Goal: Information Seeking & Learning: Find specific fact

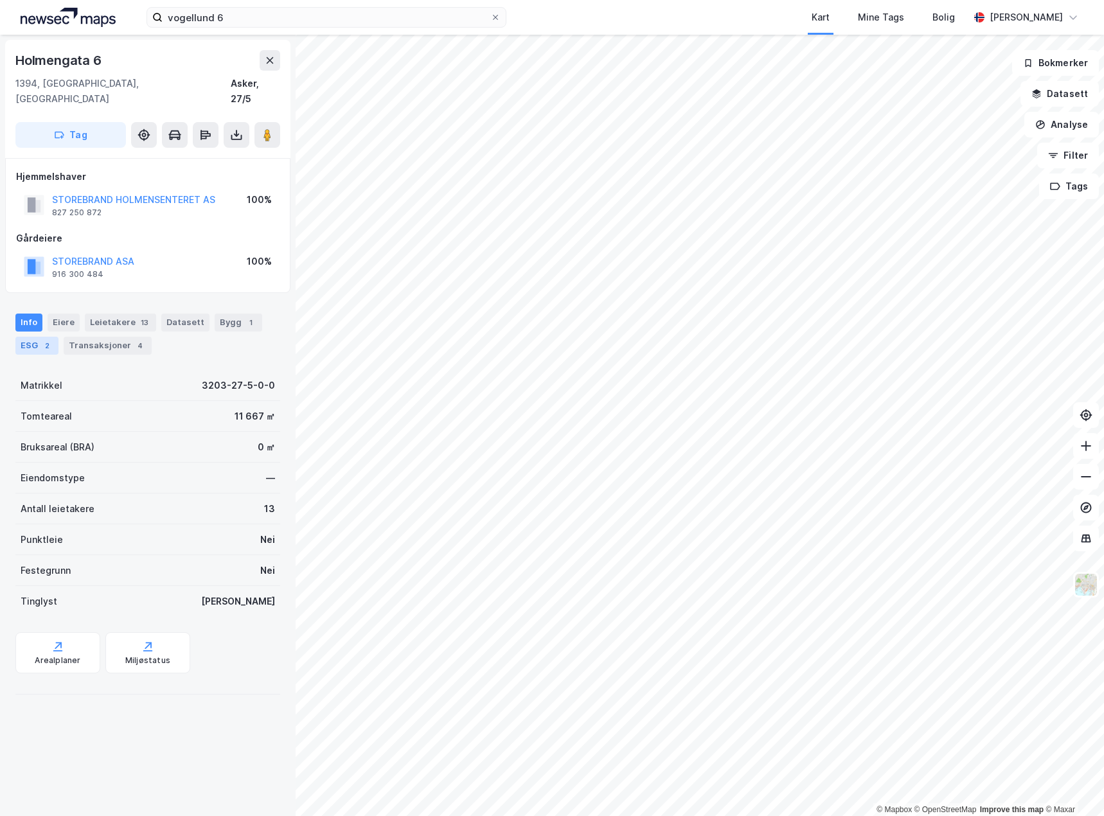
click at [39, 337] on div "ESG 2" at bounding box center [36, 346] width 43 height 18
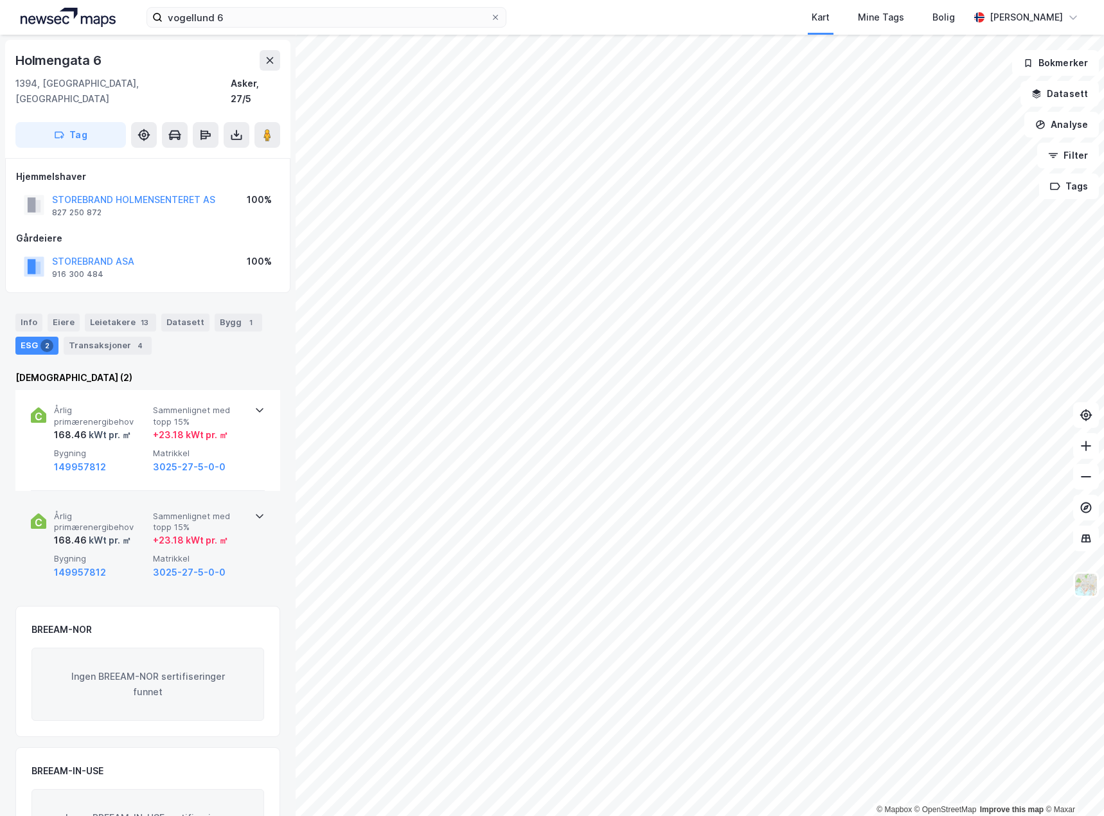
click at [219, 534] on div "Årlig primærenergibehov 168.46 kWt pr. ㎡ Sammenlignet med topp 15% + 23.18 kWt …" at bounding box center [150, 545] width 193 height 69
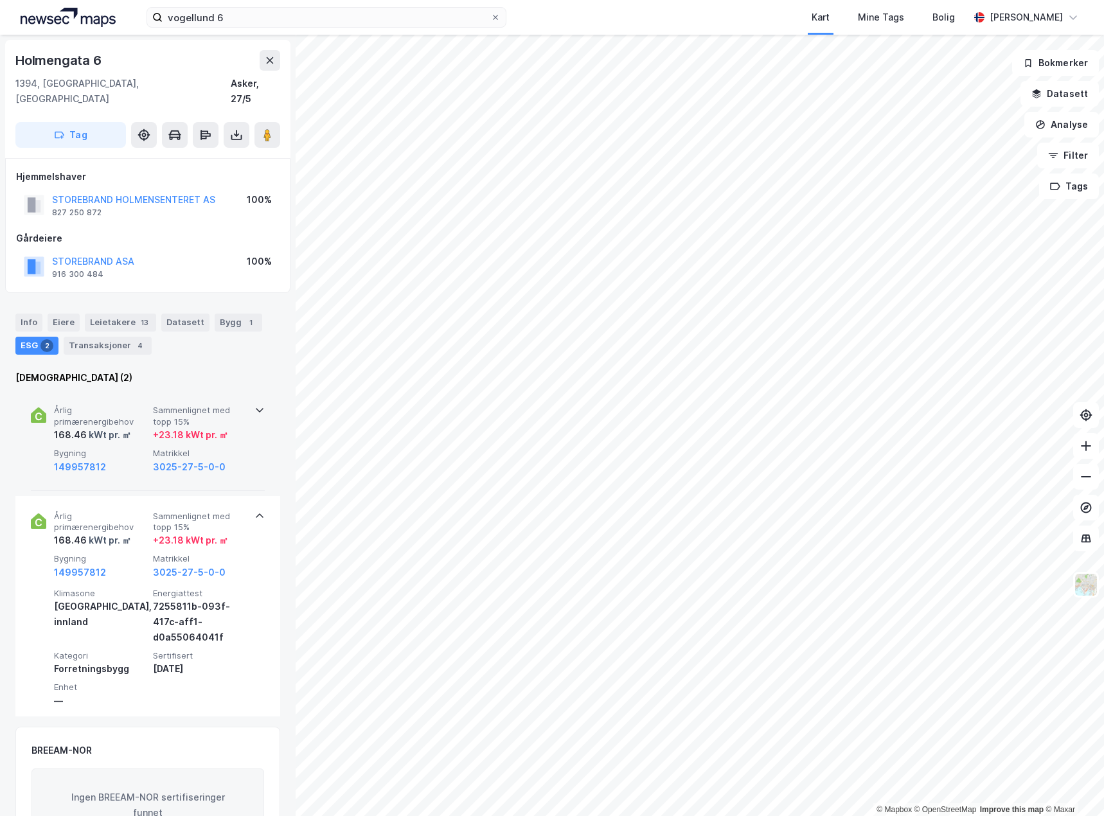
click at [143, 460] on div "149957812" at bounding box center [101, 467] width 94 height 15
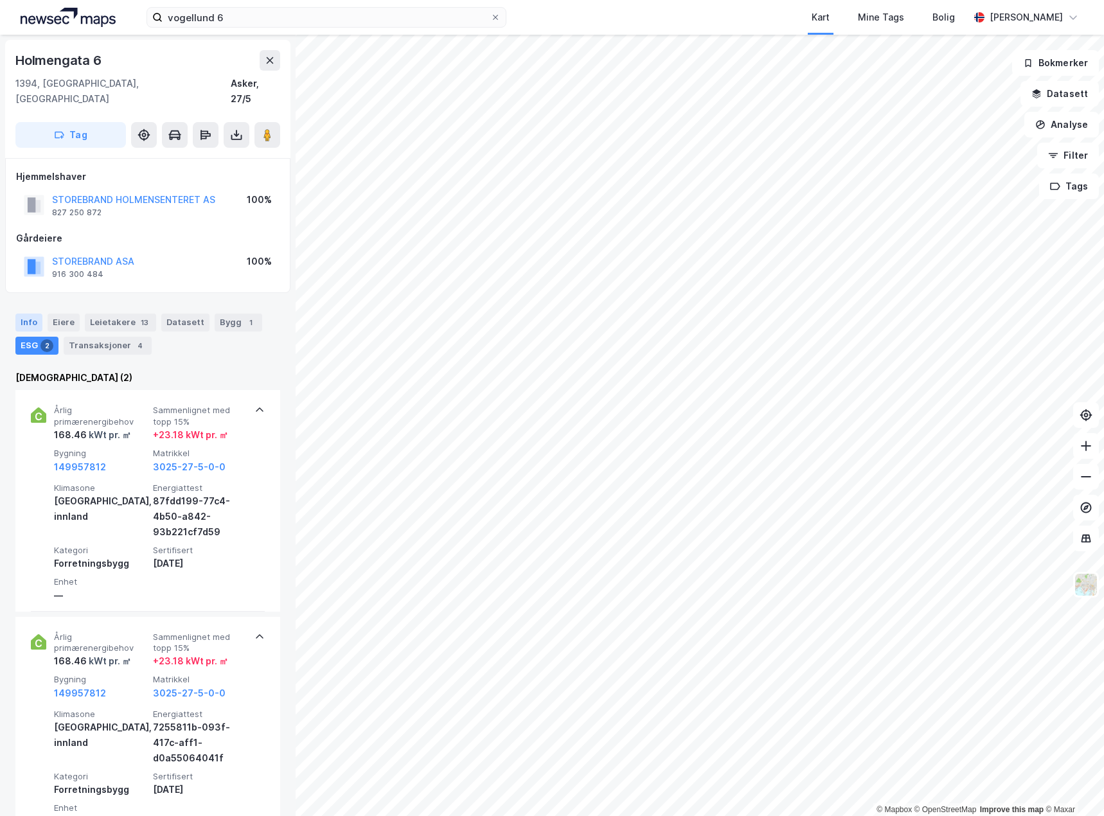
drag, startPoint x: 19, startPoint y: 299, endPoint x: 37, endPoint y: 309, distance: 20.7
click at [21, 314] on div "Info" at bounding box center [28, 323] width 27 height 18
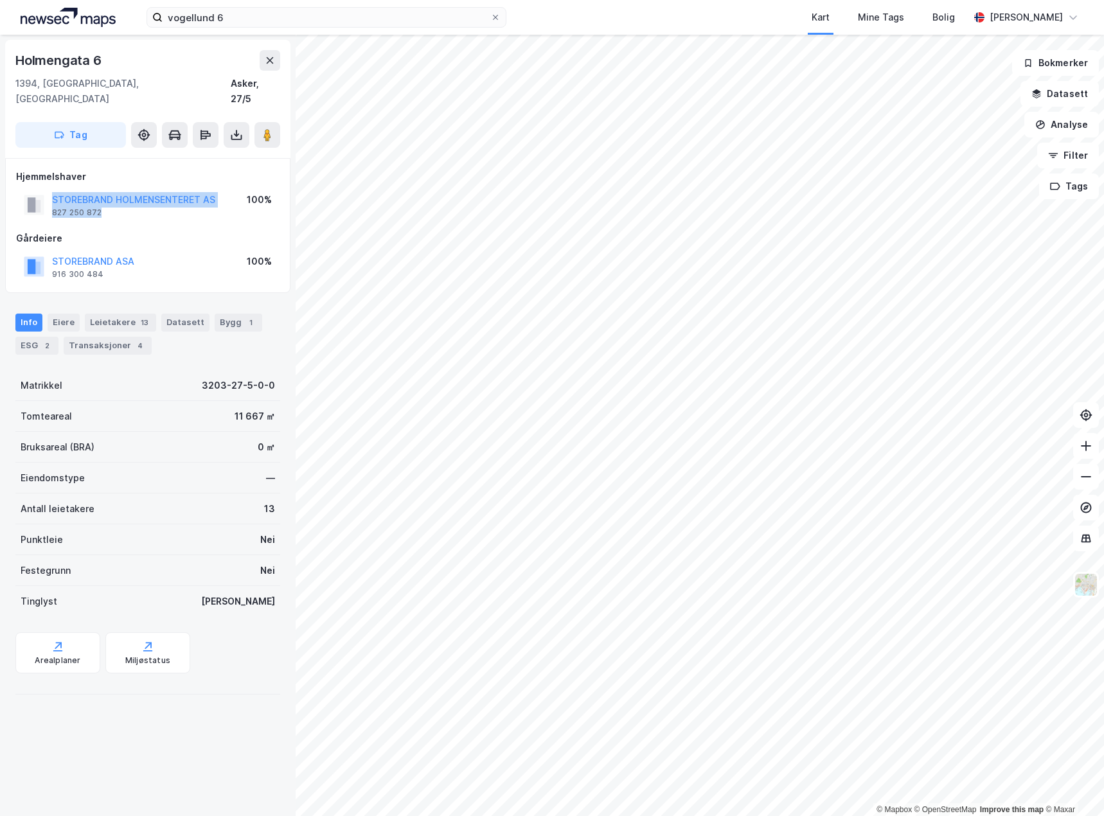
drag, startPoint x: 118, startPoint y: 197, endPoint x: 24, endPoint y: 197, distance: 93.9
click at [24, 197] on div "STOREBRAND HOLMENSENTERET AS 827 250 872" at bounding box center [120, 205] width 192 height 26
copy div "STOREBRAND HOLMENSENTERET AS 827 250 872"
drag, startPoint x: 192, startPoint y: 368, endPoint x: 283, endPoint y: 371, distance: 91.3
click at [283, 371] on div "Holmengata 6 1394, [GEOGRAPHIC_DATA], [GEOGRAPHIC_DATA] Asker, 27/5 Tag Hjemmel…" at bounding box center [148, 426] width 296 height 782
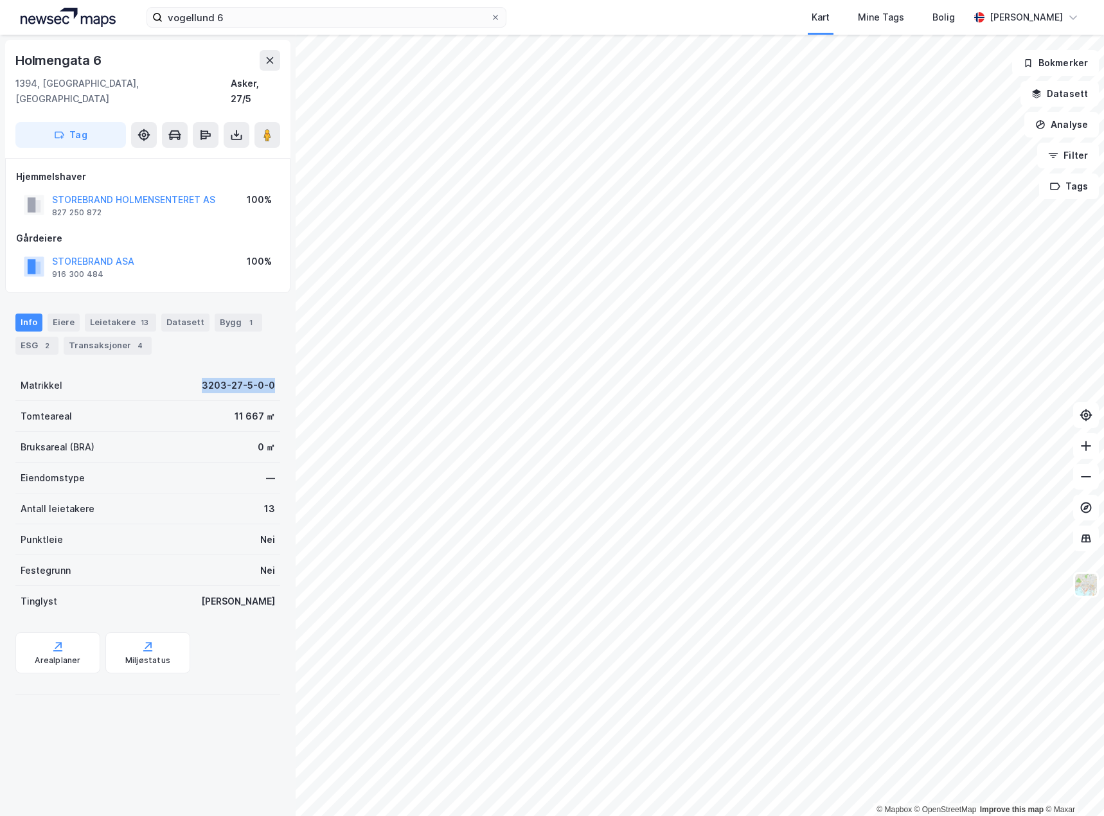
copy div "3203-27-5-0-0"
